Goal: Information Seeking & Learning: Learn about a topic

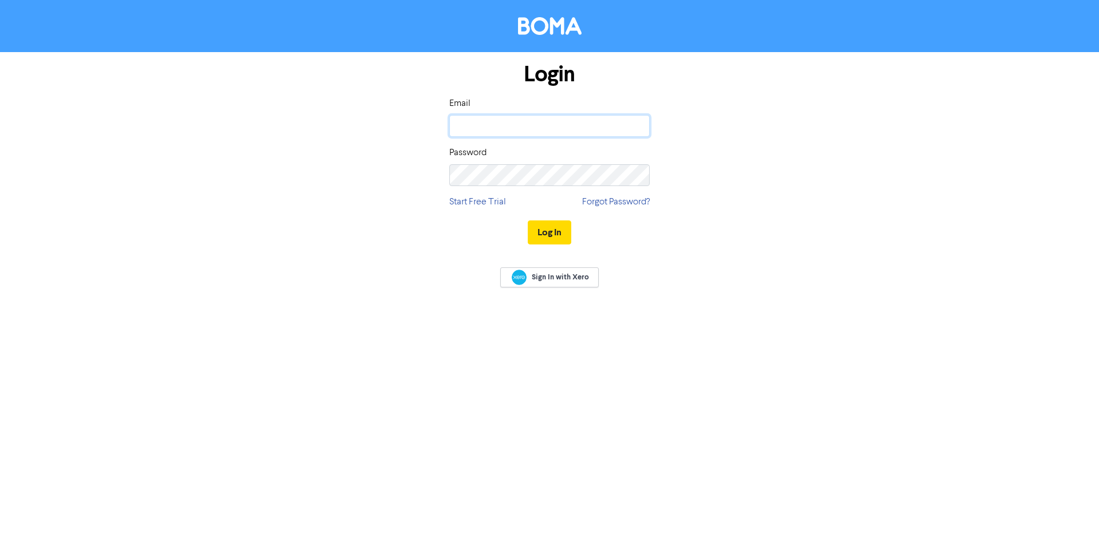
click at [483, 124] on input "email" at bounding box center [549, 126] width 200 height 22
type input "[EMAIL_ADDRESS][DOMAIN_NAME]"
click at [528, 220] on button "Log In" at bounding box center [550, 232] width 44 height 24
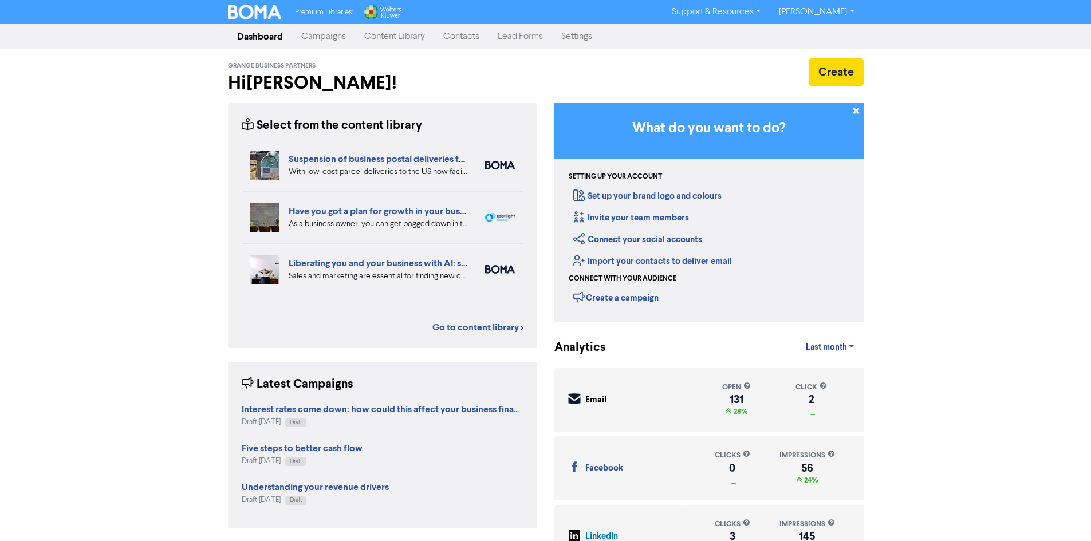
click at [327, 33] on link "Campaigns" at bounding box center [323, 36] width 63 height 23
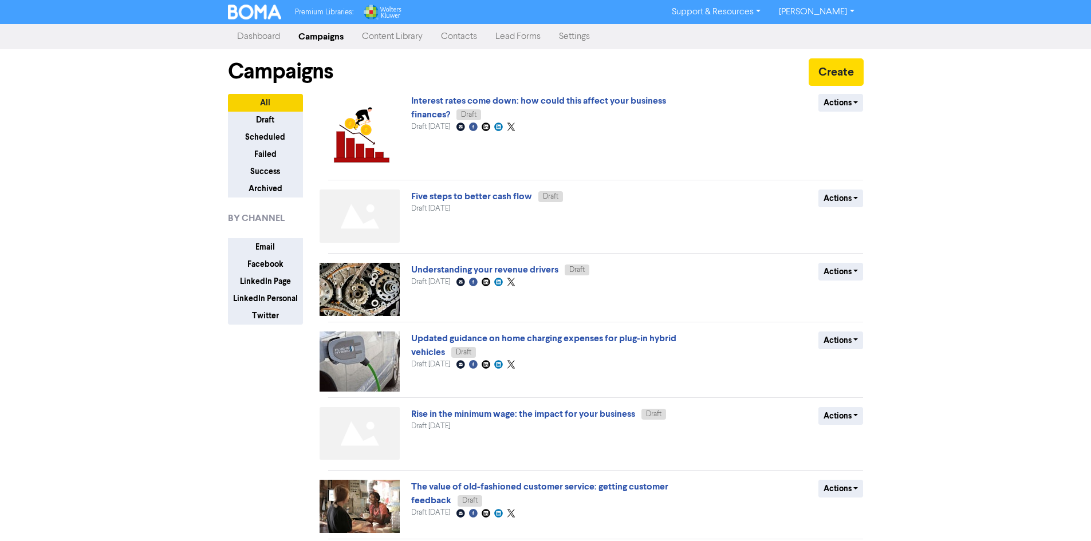
click at [388, 37] on link "Content Library" at bounding box center [392, 36] width 79 height 23
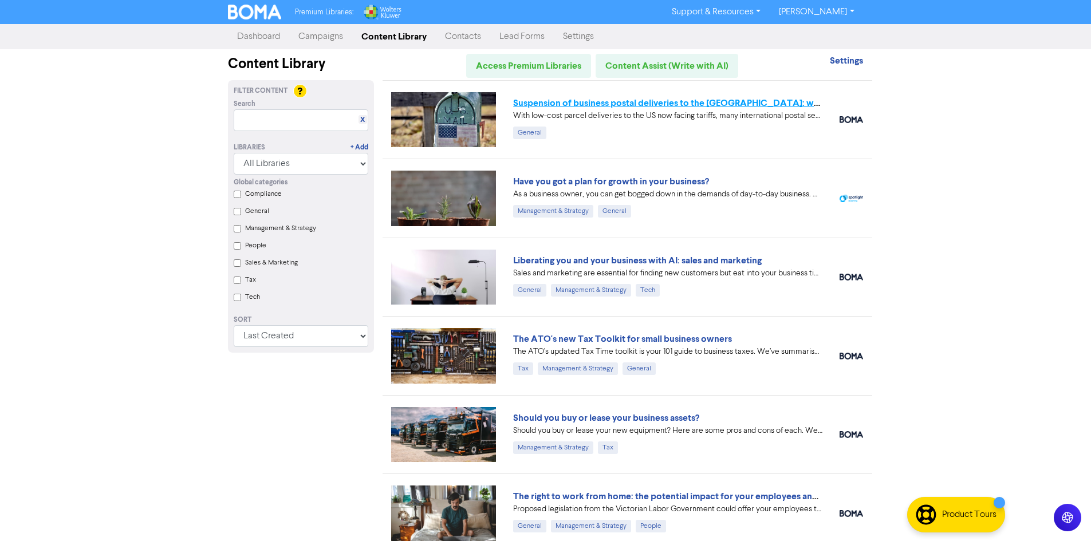
click at [715, 106] on link "Suspension of business postal deliveries to the [GEOGRAPHIC_DATA]: what options…" at bounding box center [714, 102] width 403 height 11
